Goal: Task Accomplishment & Management: Manage account settings

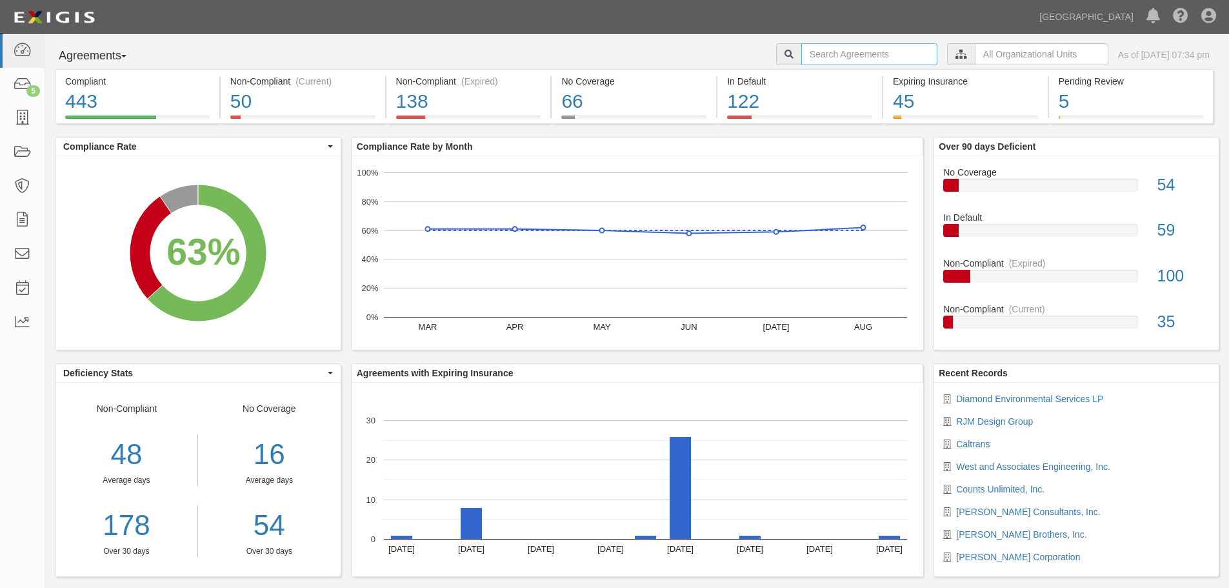
click at [801, 55] on input "text" at bounding box center [869, 54] width 136 height 22
type input "a2023-171"
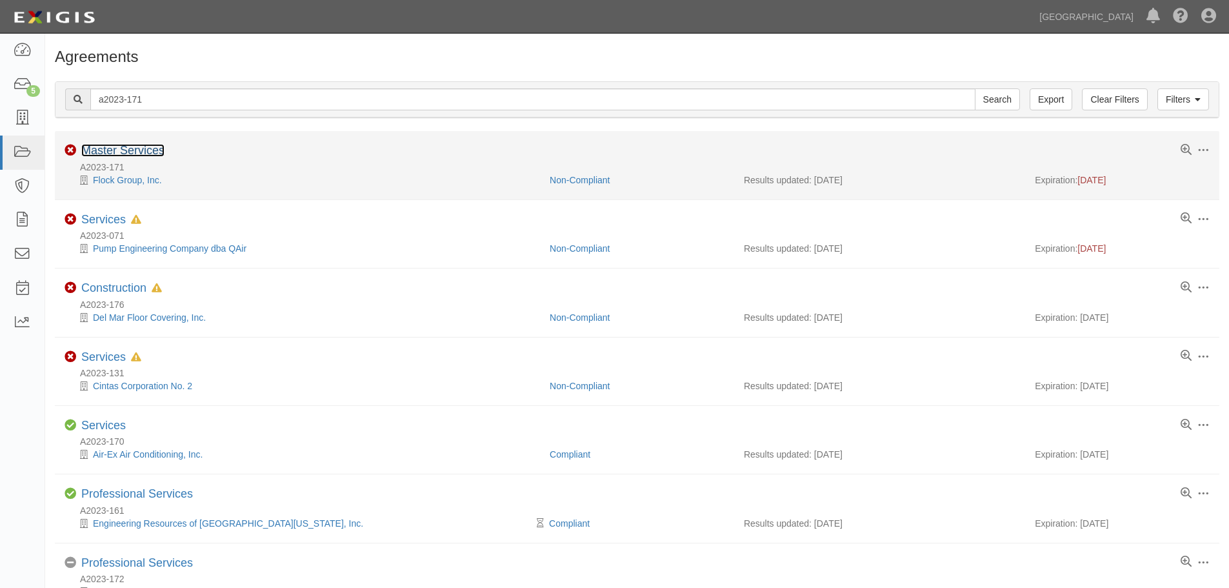
click at [151, 152] on link "Master Services" at bounding box center [122, 150] width 83 height 13
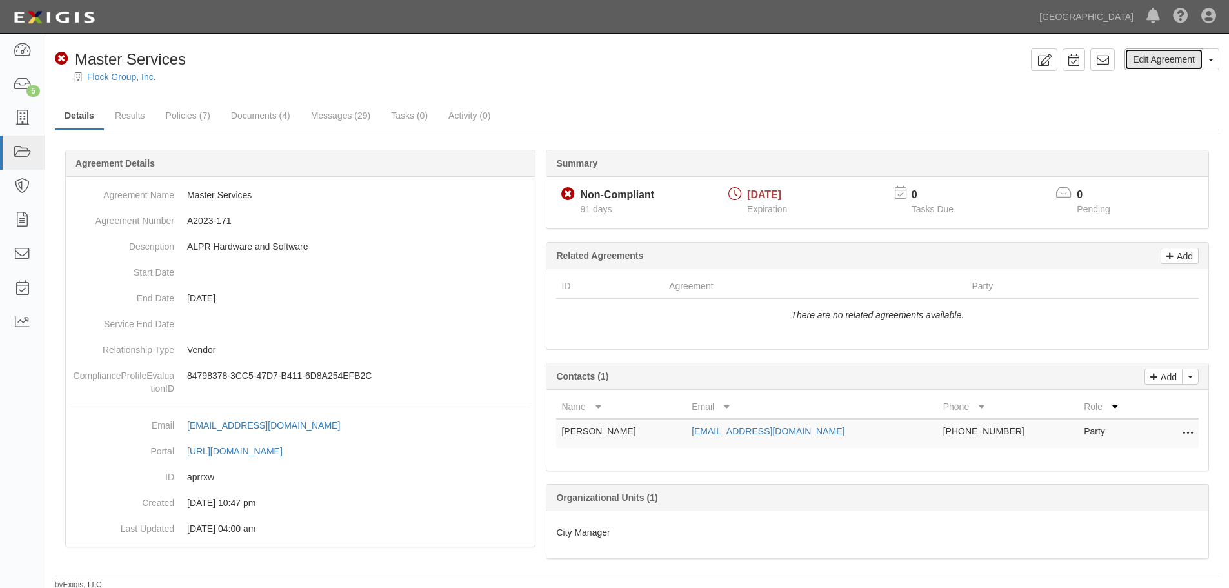
click at [1155, 61] on link "Edit Agreement" at bounding box center [1163, 59] width 79 height 22
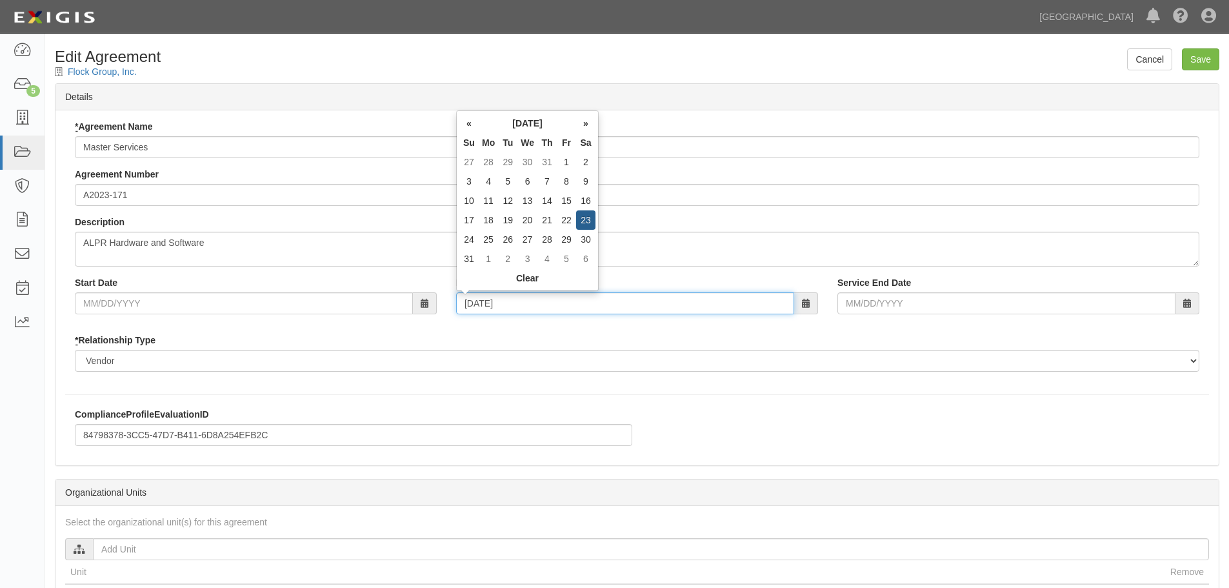
click at [569, 303] on input "08/23/2025" at bounding box center [625, 303] width 338 height 22
type input "08/23/2027"
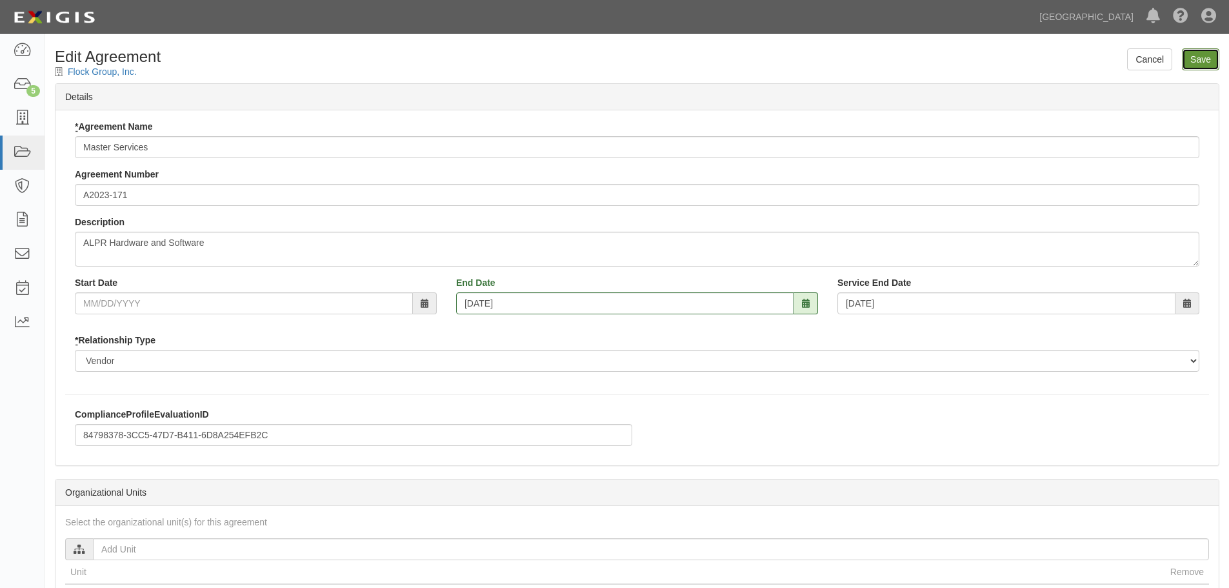
click at [1206, 63] on input "Save" at bounding box center [1200, 59] width 37 height 22
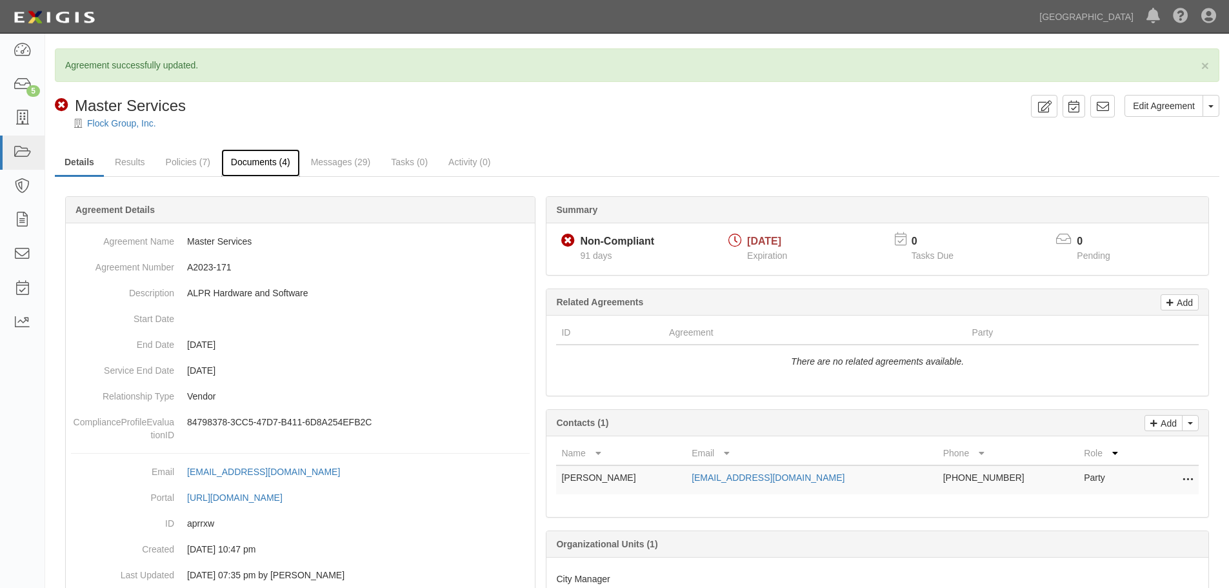
click at [249, 154] on link "Documents (4)" at bounding box center [260, 163] width 79 height 28
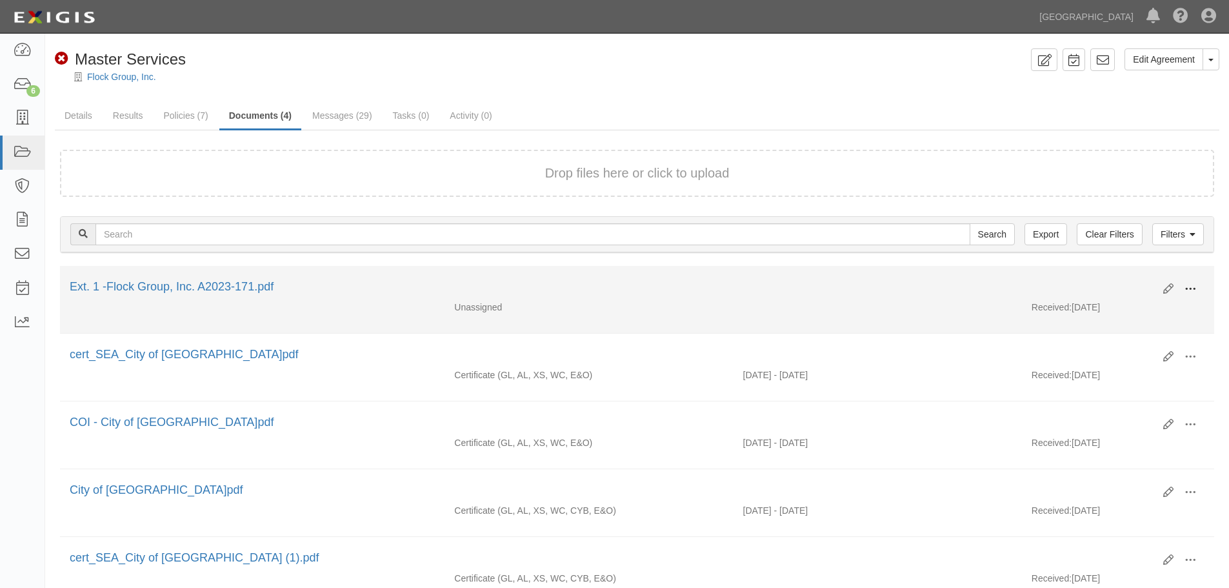
click at [1196, 292] on button at bounding box center [1190, 290] width 28 height 22
click at [1122, 288] on link "Edit" at bounding box center [1127, 283] width 102 height 23
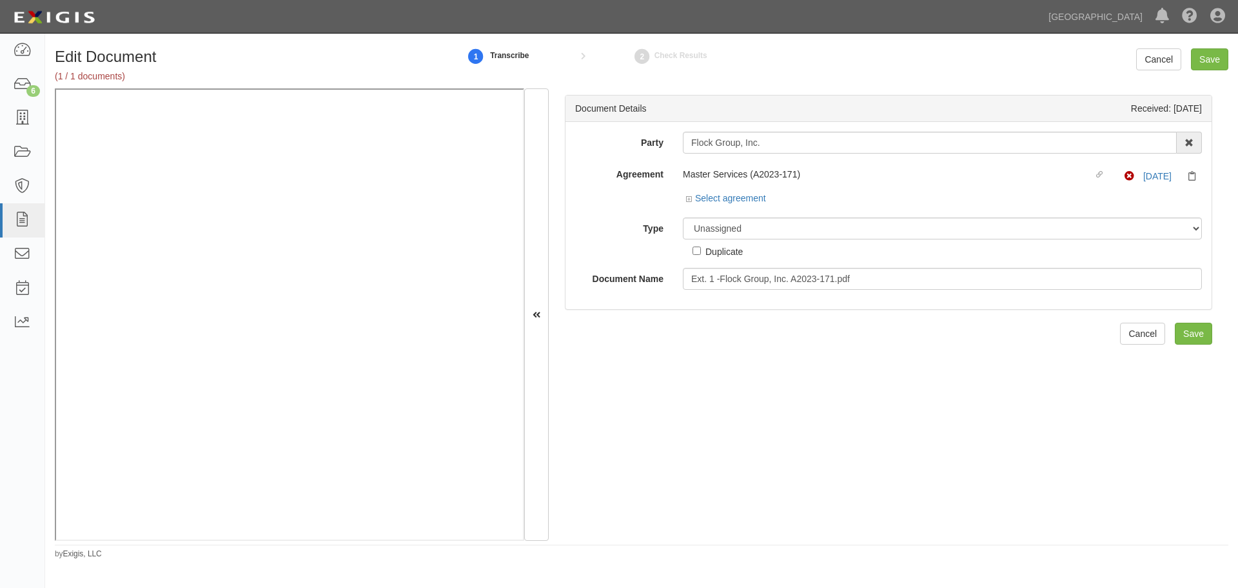
click at [777, 206] on div "Select agreement" at bounding box center [942, 200] width 519 height 16
click at [784, 229] on select "Unassigned Binder Cancellation Notice Certificate Contract Endorsement Insuranc…" at bounding box center [942, 228] width 519 height 22
select select "OtherDetail"
click at [683, 217] on select "Unassigned Binder Cancellation Notice Certificate Contract Endorsement Insuranc…" at bounding box center [942, 228] width 519 height 22
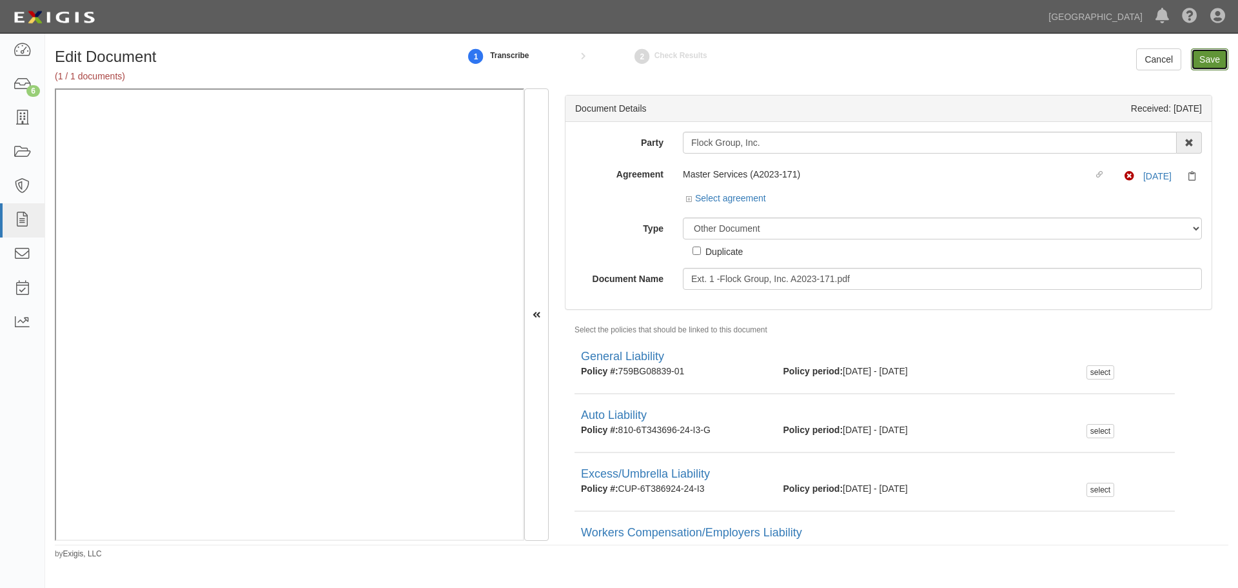
click at [1205, 57] on input "Save" at bounding box center [1209, 59] width 37 height 22
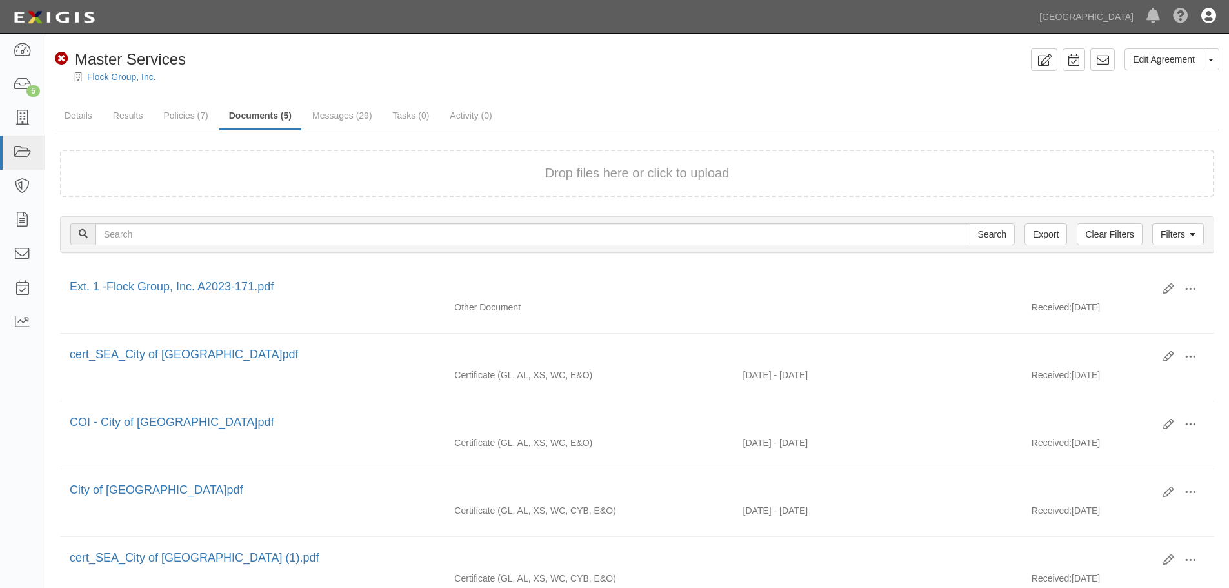
click at [1202, 18] on icon at bounding box center [1208, 16] width 15 height 15
click at [1144, 75] on link "Sign Out" at bounding box center [1171, 76] width 102 height 26
